Goal: Task Accomplishment & Management: Manage account settings

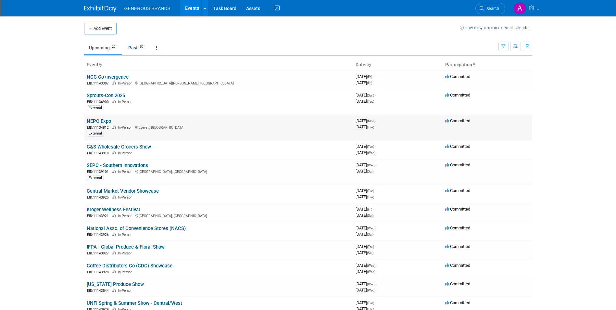
click at [106, 123] on link "NEPC Expo" at bounding box center [99, 121] width 24 height 6
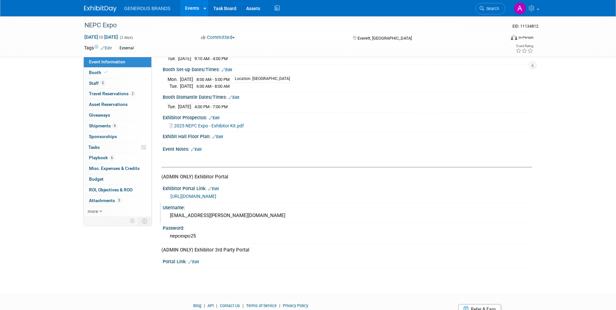
scroll to position [97, 0]
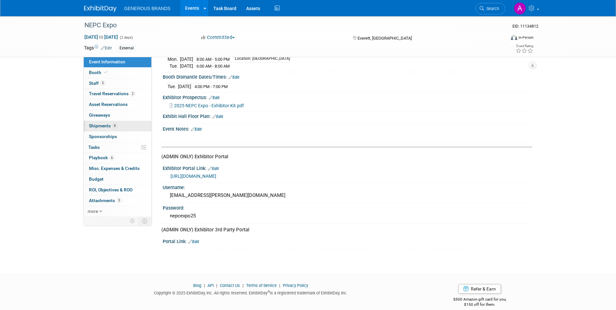
click at [123, 122] on link "6 Shipments 6" at bounding box center [118, 126] width 68 height 10
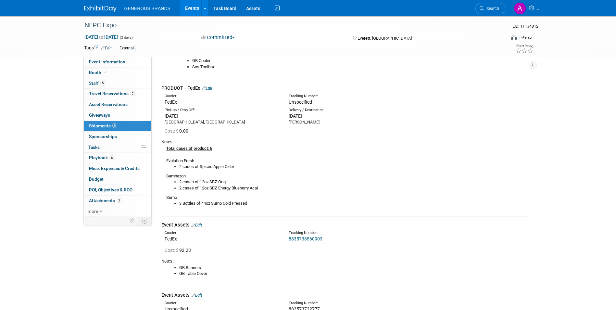
scroll to position [455, 0]
drag, startPoint x: 178, startPoint y: 202, endPoint x: 251, endPoint y: 205, distance: 73.1
click at [251, 205] on ul "3 Bottles of 44oz Sumo Cold Pressed" at bounding box center [346, 203] width 361 height 6
copy li "3 Bottles of 44oz Sumo Cold Pressed"
click at [337, 32] on div "NEPC Expo" at bounding box center [289, 25] width 421 height 18
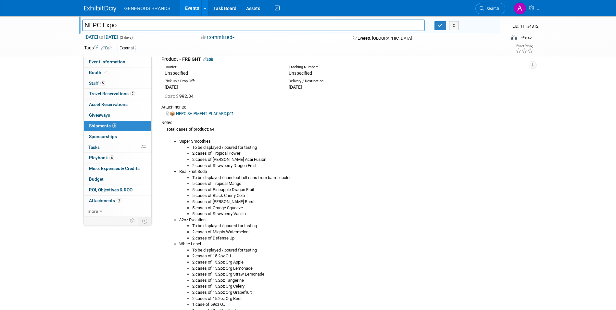
scroll to position [0, 0]
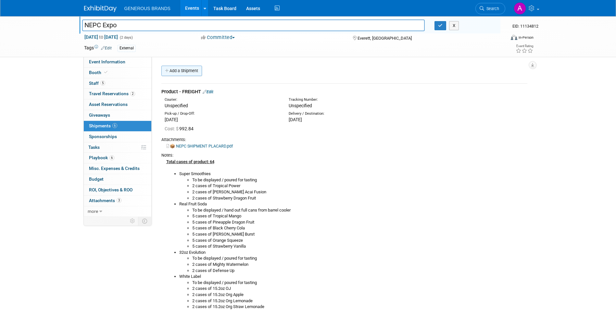
click at [183, 71] on link "Add a Shipment" at bounding box center [181, 71] width 41 height 10
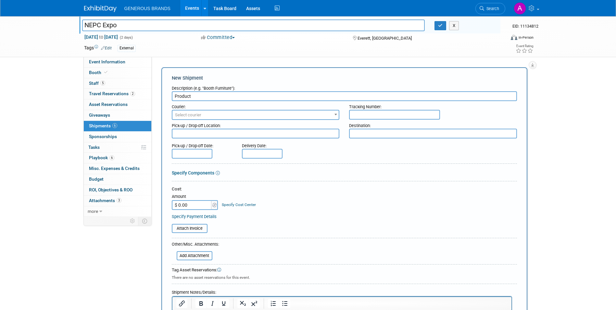
type input "Product"
click at [418, 114] on input "text" at bounding box center [394, 115] width 91 height 10
paste input "883584178976"
type input "883584178976"
click at [243, 114] on span "Select courier" at bounding box center [255, 114] width 167 height 9
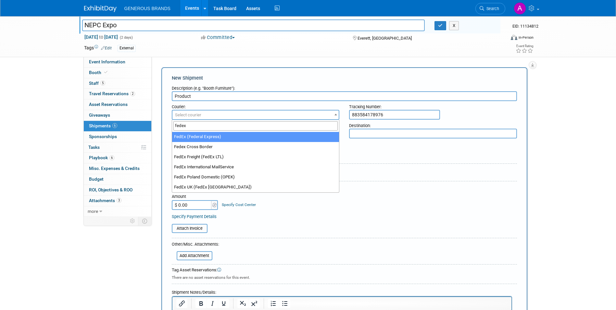
type input "fedex"
select select "206"
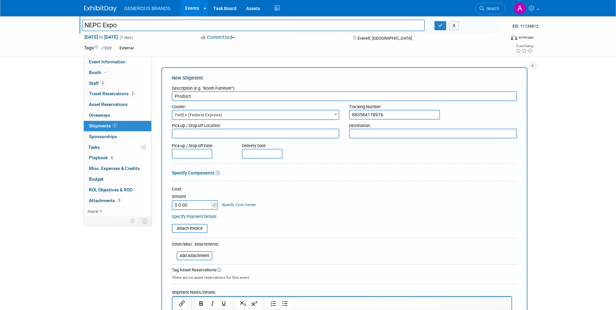
click at [199, 203] on input "$ 0.00" at bounding box center [192, 205] width 41 height 10
paste input "190.62"
type input "$ 190.62"
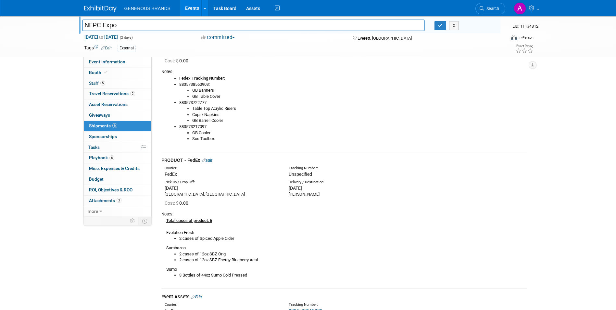
scroll to position [682, 0]
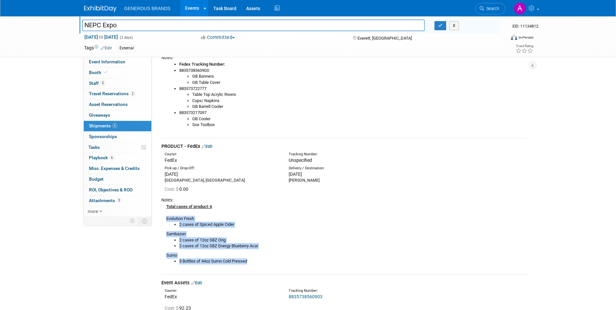
drag, startPoint x: 164, startPoint y: 217, endPoint x: 255, endPoint y: 261, distance: 101.4
click at [255, 261] on div "Total cases of product: 6 Evolution Fresh 2 cases of Spiced Apple Cider Sambazo…" at bounding box center [344, 233] width 366 height 61
copy div "Evolution Fresh 2 cases of Spiced Apple Cider Sambazon 2 cases of 12oz SBZ Orig…"
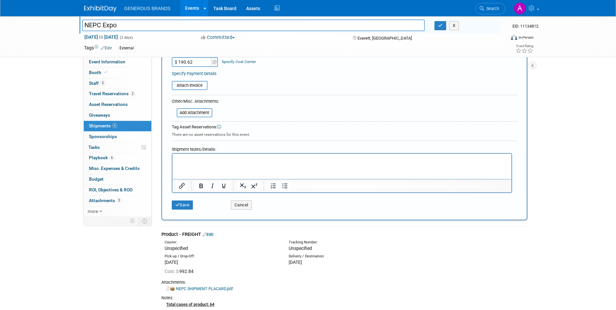
scroll to position [130, 0]
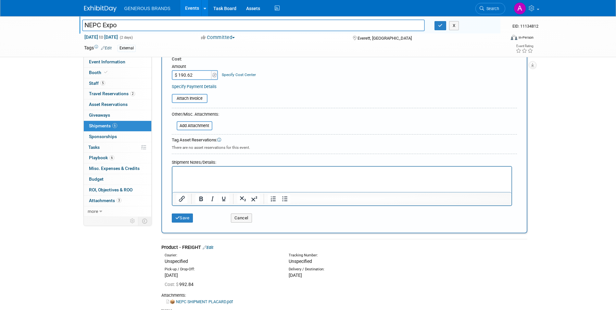
click at [264, 176] on html at bounding box center [341, 171] width 339 height 9
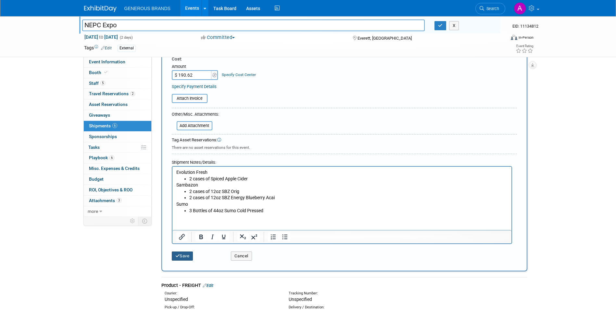
click at [187, 259] on button "Save" at bounding box center [182, 255] width 21 height 9
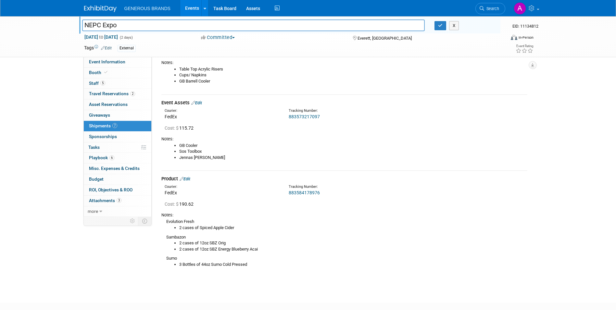
scroll to position [729, 0]
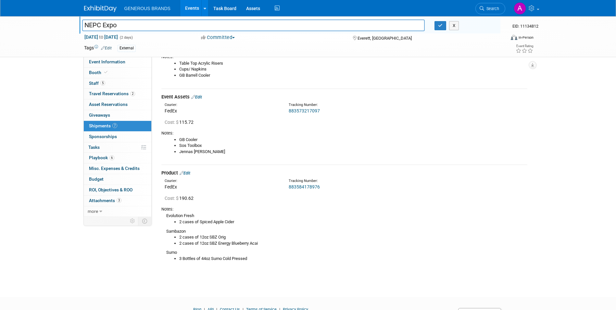
click at [494, 127] on div "Notes: GB Cooler Sos Toolbox Jennas [PERSON_NAME]" at bounding box center [344, 143] width 366 height 33
click at [443, 26] on button "button" at bounding box center [440, 25] width 12 height 9
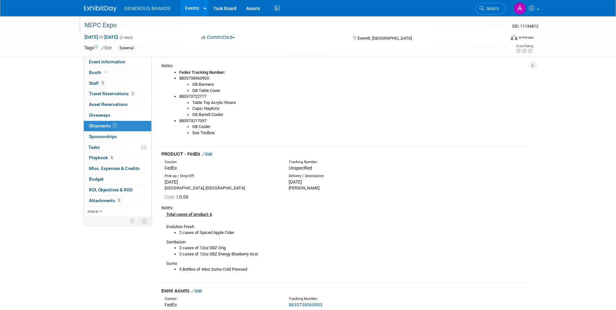
scroll to position [306, 0]
